Goal: Task Accomplishment & Management: Manage account settings

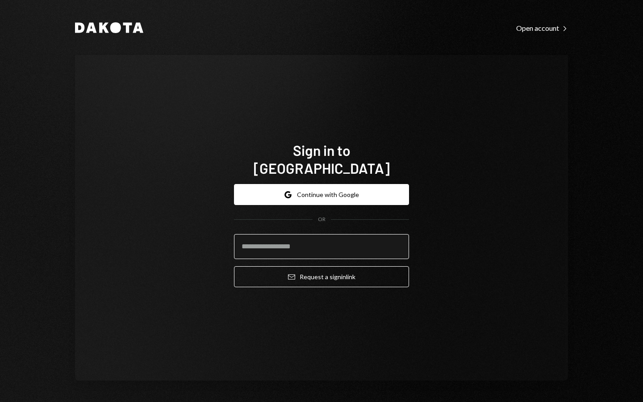
click at [285, 240] on input "email" at bounding box center [321, 246] width 175 height 25
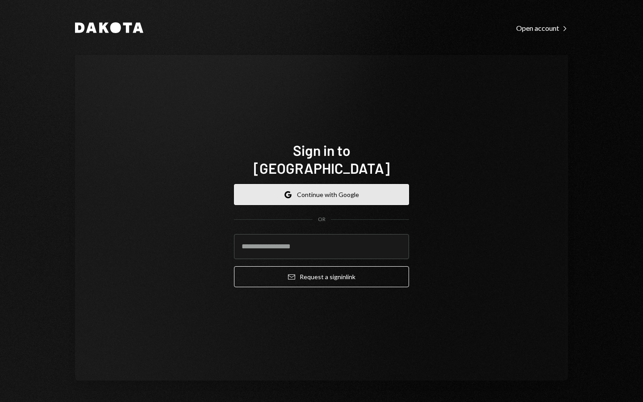
click at [314, 186] on button "Google Continue with Google" at bounding box center [321, 194] width 175 height 21
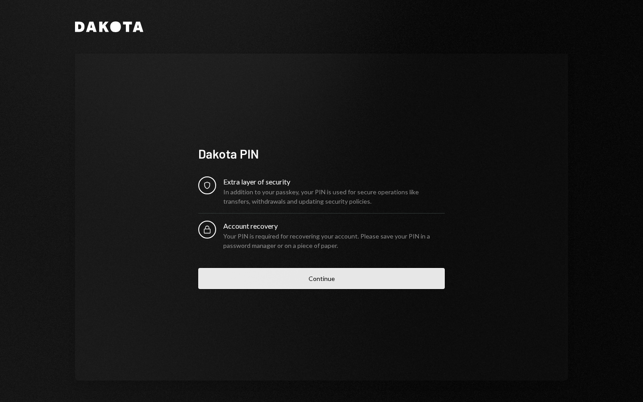
click at [365, 276] on button "Continue" at bounding box center [321, 278] width 247 height 21
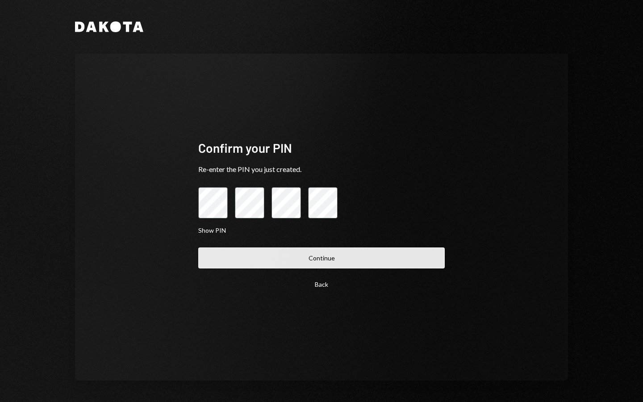
click at [331, 259] on button "Continue" at bounding box center [321, 258] width 247 height 21
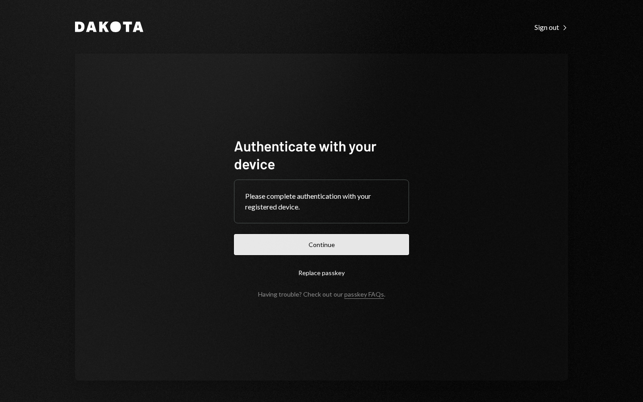
click at [327, 250] on button "Continue" at bounding box center [321, 244] width 175 height 21
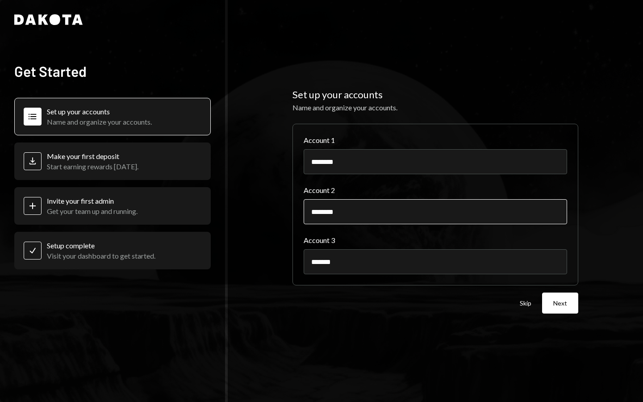
click at [343, 214] on input "********" at bounding box center [436, 211] width 264 height 25
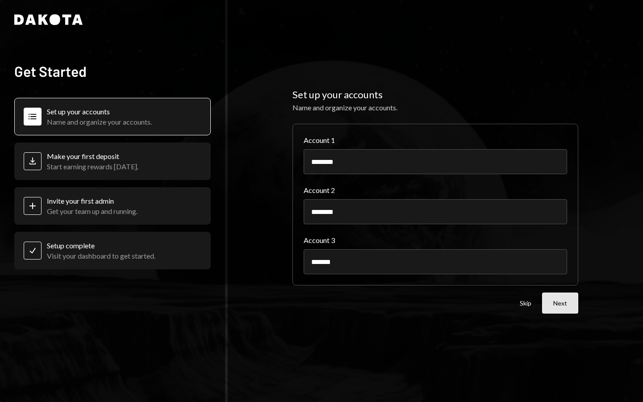
click at [554, 302] on button "Next" at bounding box center [560, 303] width 36 height 21
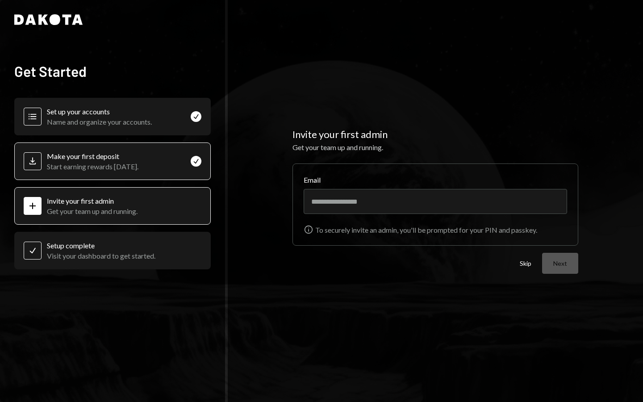
click at [166, 157] on div "Deposit Make your first deposit Start earning rewards [DATE]. Check" at bounding box center [112, 162] width 197 height 38
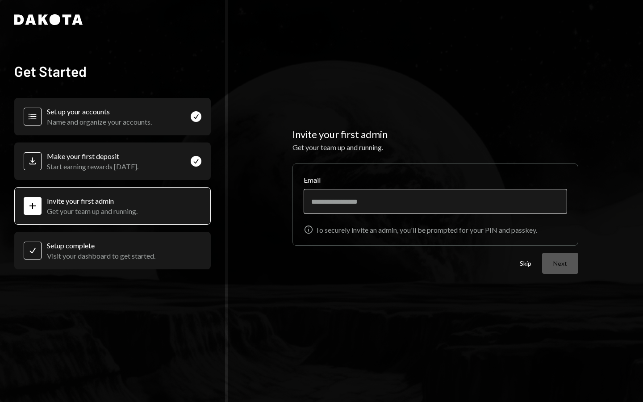
click at [373, 205] on input "Email" at bounding box center [436, 201] width 264 height 25
click at [311, 146] on div "Get your team up and running." at bounding box center [436, 147] width 286 height 11
click at [521, 264] on button "Skip" at bounding box center [526, 264] width 12 height 8
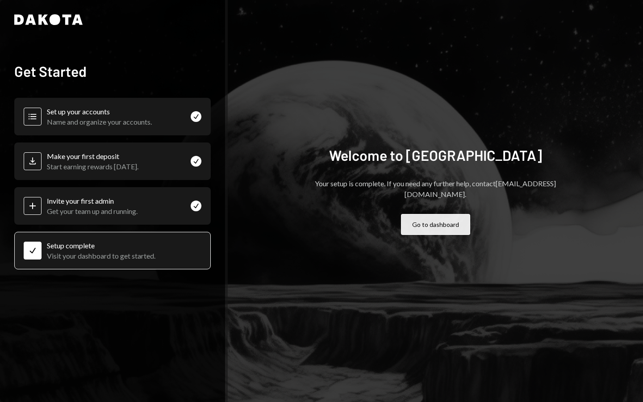
click at [428, 214] on button "Go to dashboard" at bounding box center [435, 224] width 69 height 21
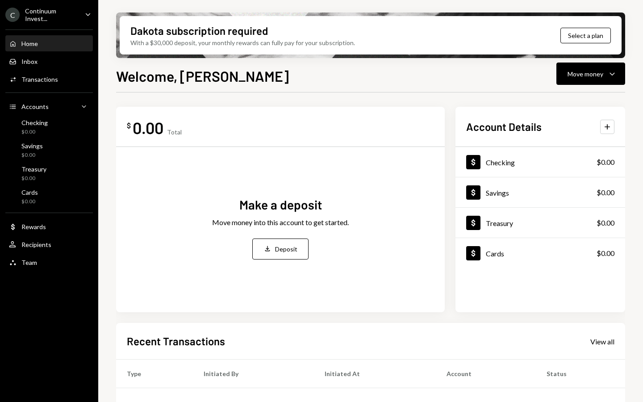
click at [58, 3] on ul "C Continuum Invest... Caret Down Home Home Inbox Inbox Activities Transactions …" at bounding box center [49, 136] width 98 height 272
click at [58, 18] on div "C Continuum Invest..." at bounding box center [41, 14] width 72 height 15
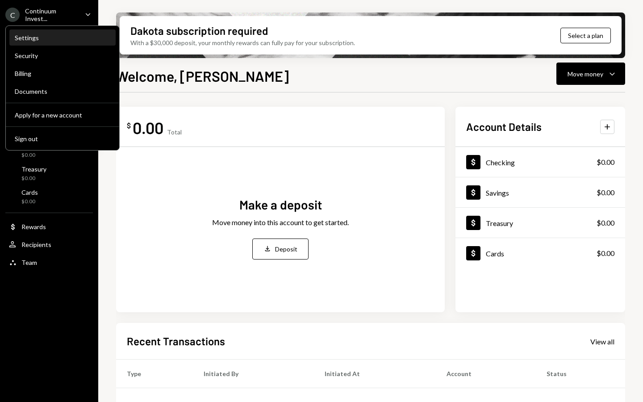
click at [48, 37] on div "Settings" at bounding box center [63, 38] width 96 height 8
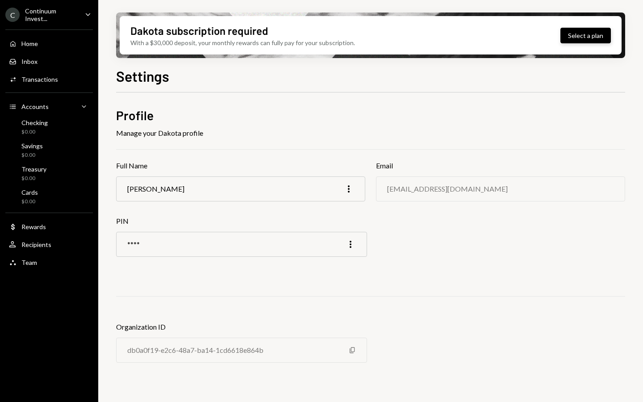
click at [574, 29] on button "Select a plan" at bounding box center [586, 36] width 50 height 16
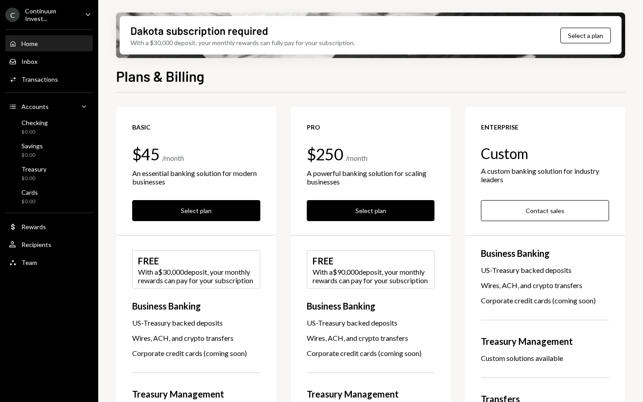
click at [67, 49] on div "Home Home" at bounding box center [49, 43] width 80 height 15
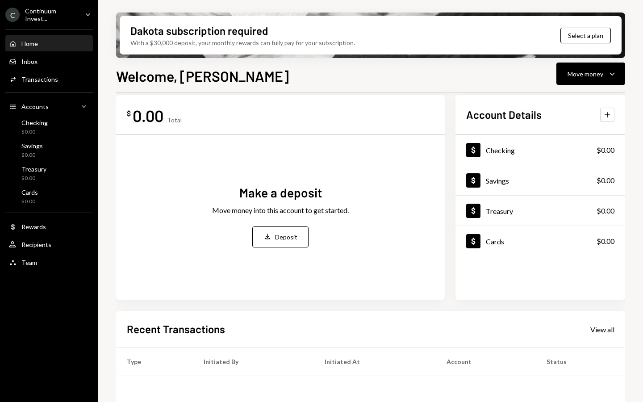
scroll to position [137, 0]
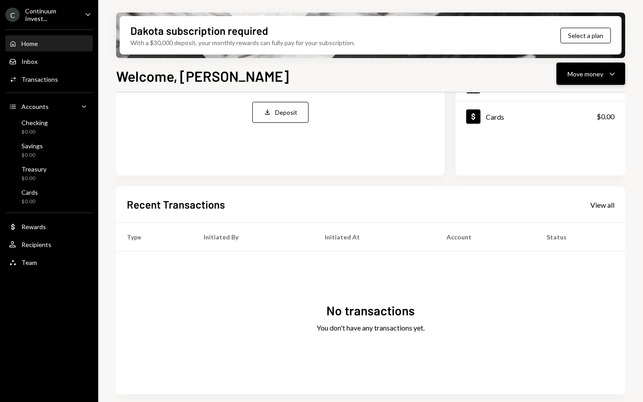
click at [569, 71] on div "Move money" at bounding box center [586, 73] width 36 height 9
click at [565, 93] on div "Withdraw Send" at bounding box center [577, 101] width 89 height 20
click at [562, 106] on div "Withdraw Send" at bounding box center [577, 101] width 89 height 20
click at [315, 269] on div "No transactions You don't have any transactions yet." at bounding box center [370, 323] width 509 height 143
click at [47, 226] on div "Dollar Rewards" at bounding box center [49, 227] width 80 height 8
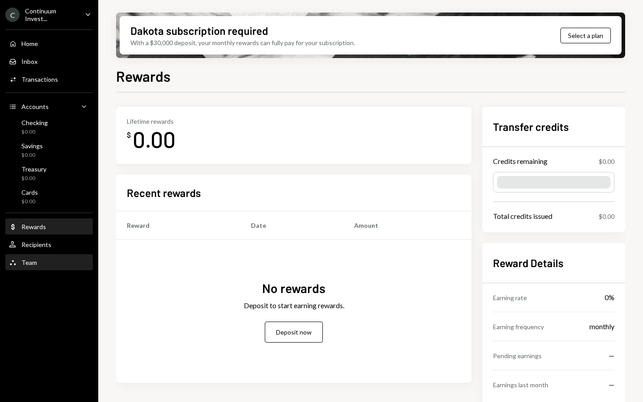
click at [47, 267] on div "Team Team" at bounding box center [49, 262] width 80 height 15
